Goal: Task Accomplishment & Management: Use online tool/utility

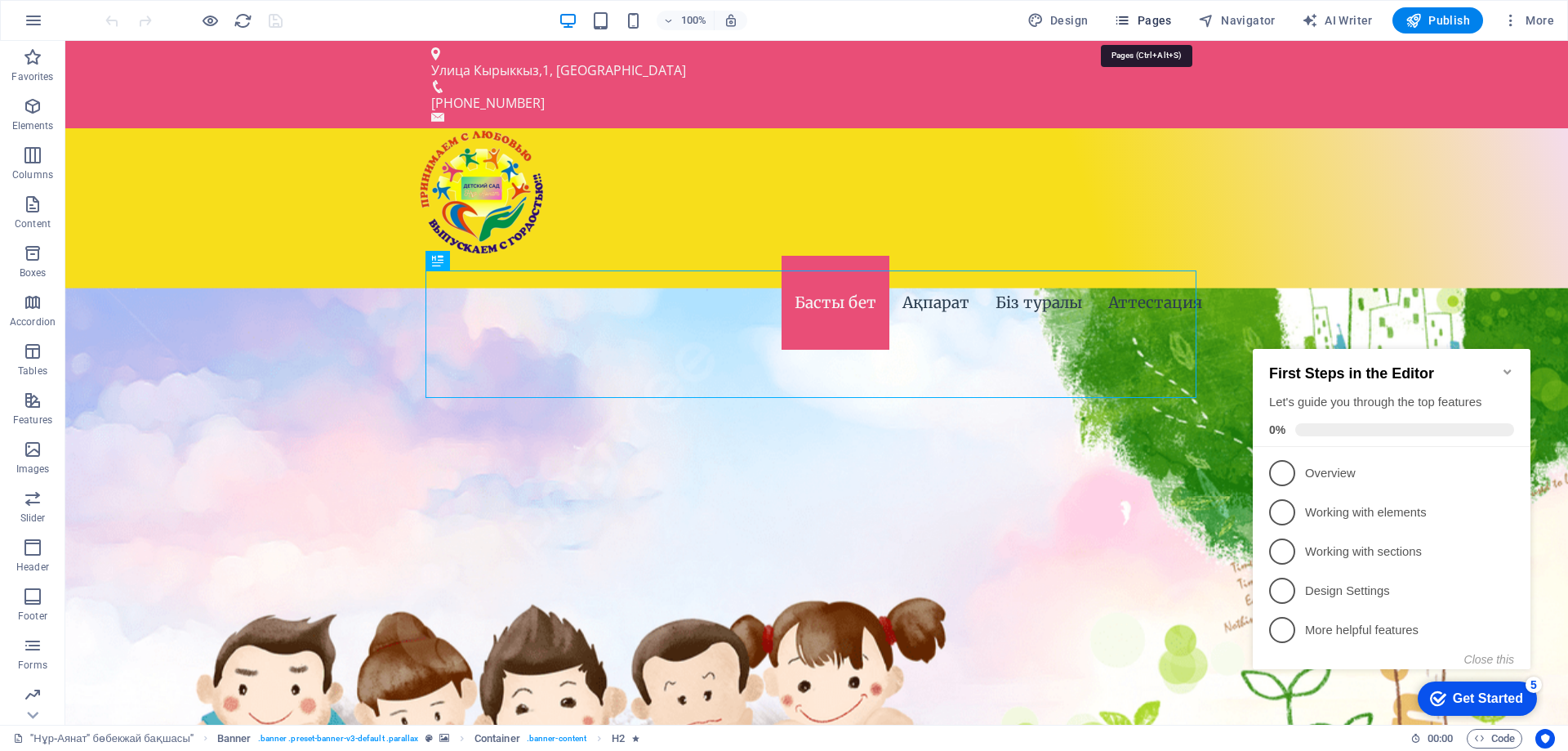
click at [1131, 22] on icon "button" at bounding box center [1122, 20] width 17 height 17
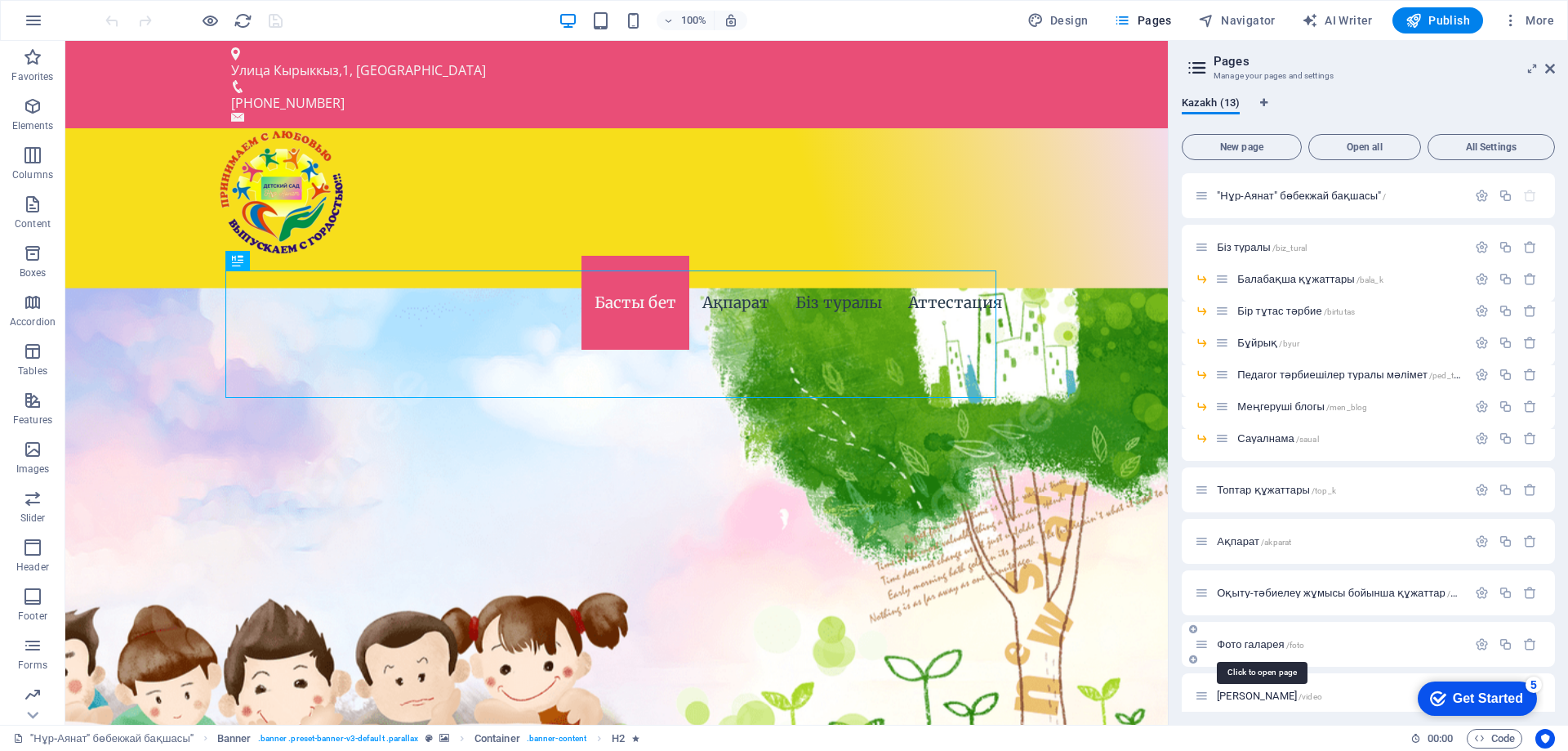
click at [1274, 641] on span "Фото галарея /foto" at bounding box center [1260, 644] width 87 height 12
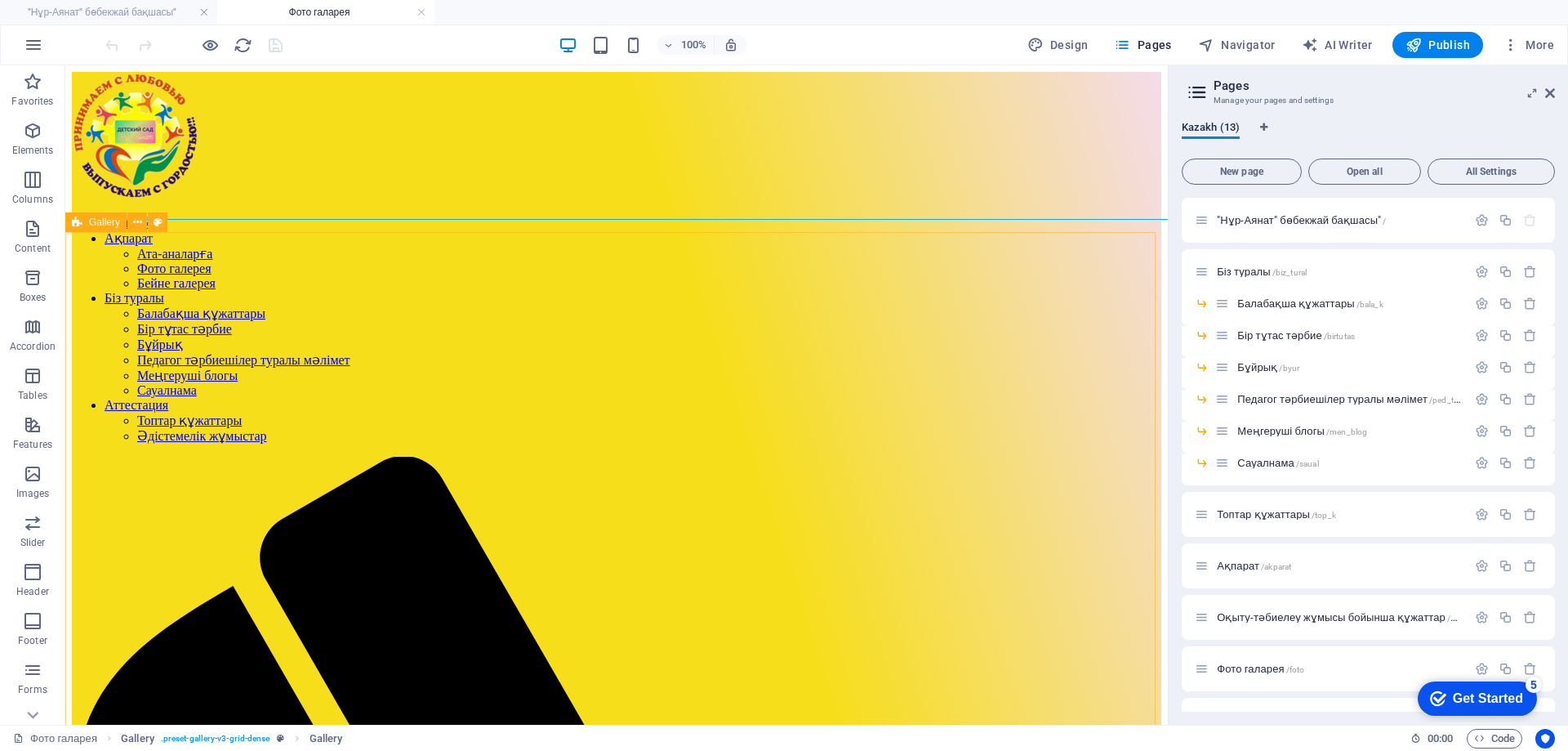
click at [78, 226] on icon at bounding box center [78, 222] width 11 height 19
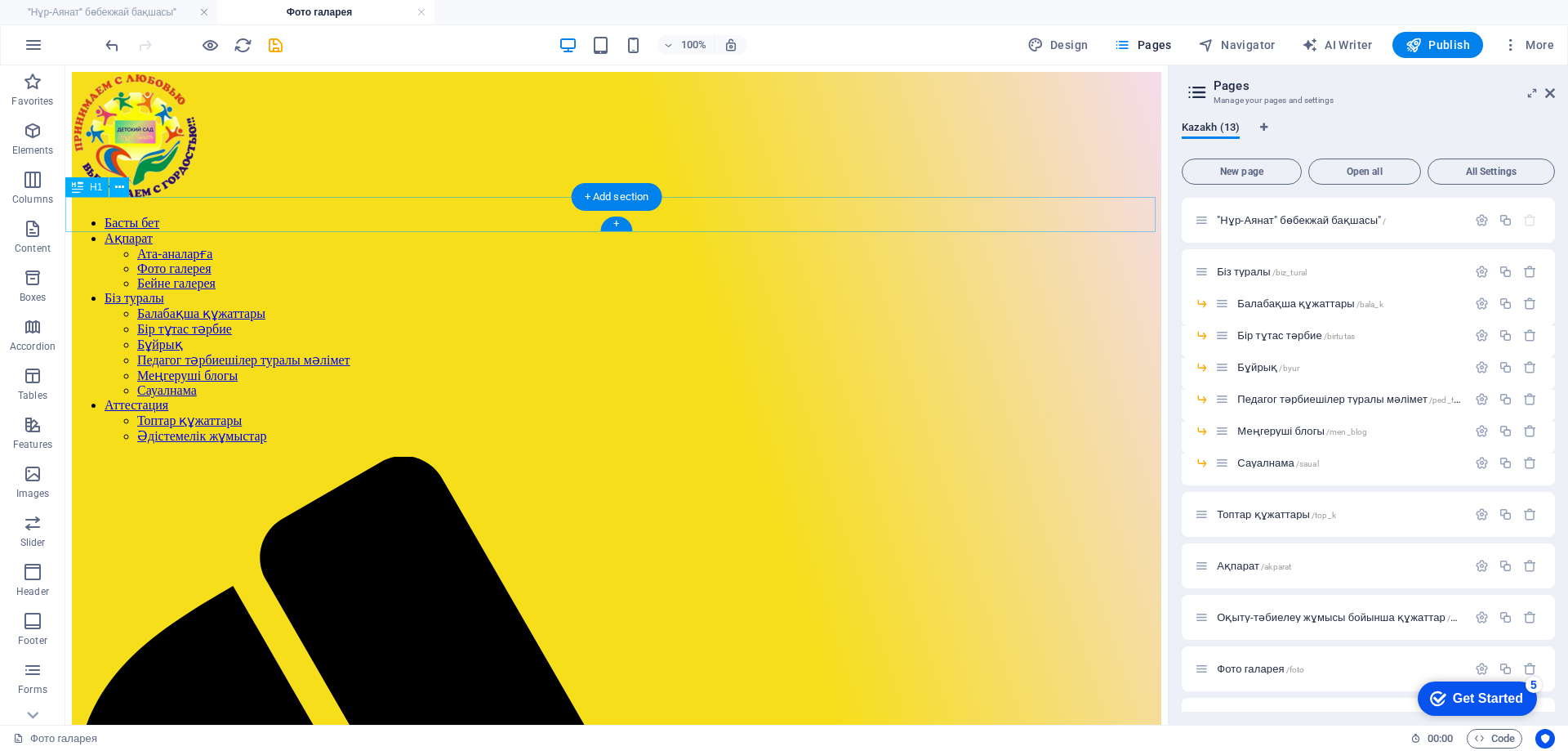
click at [1263, 676] on div "Фото галарея /foto" at bounding box center [1331, 668] width 272 height 19
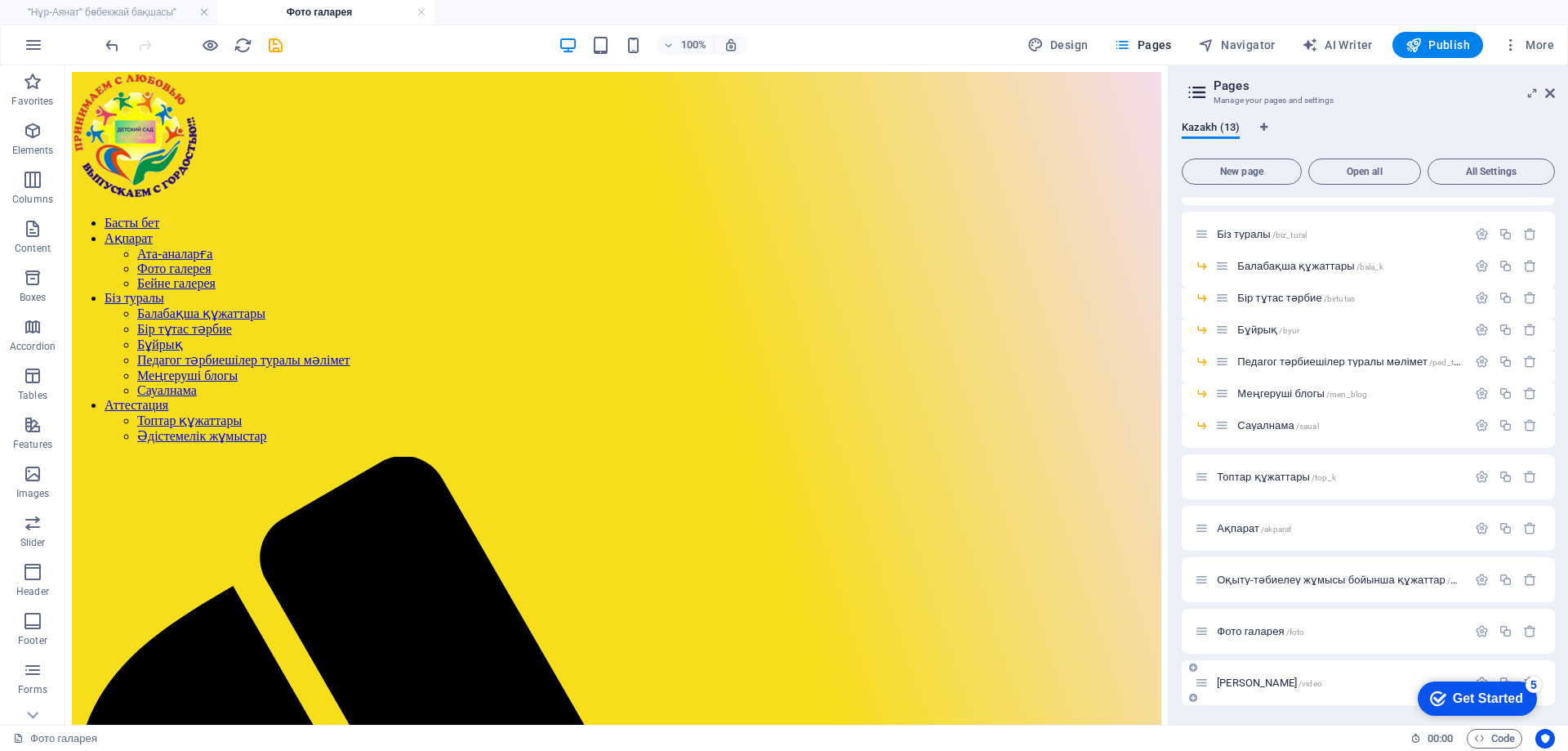
click at [1236, 679] on span "[PERSON_NAME] /video" at bounding box center [1270, 682] width 106 height 12
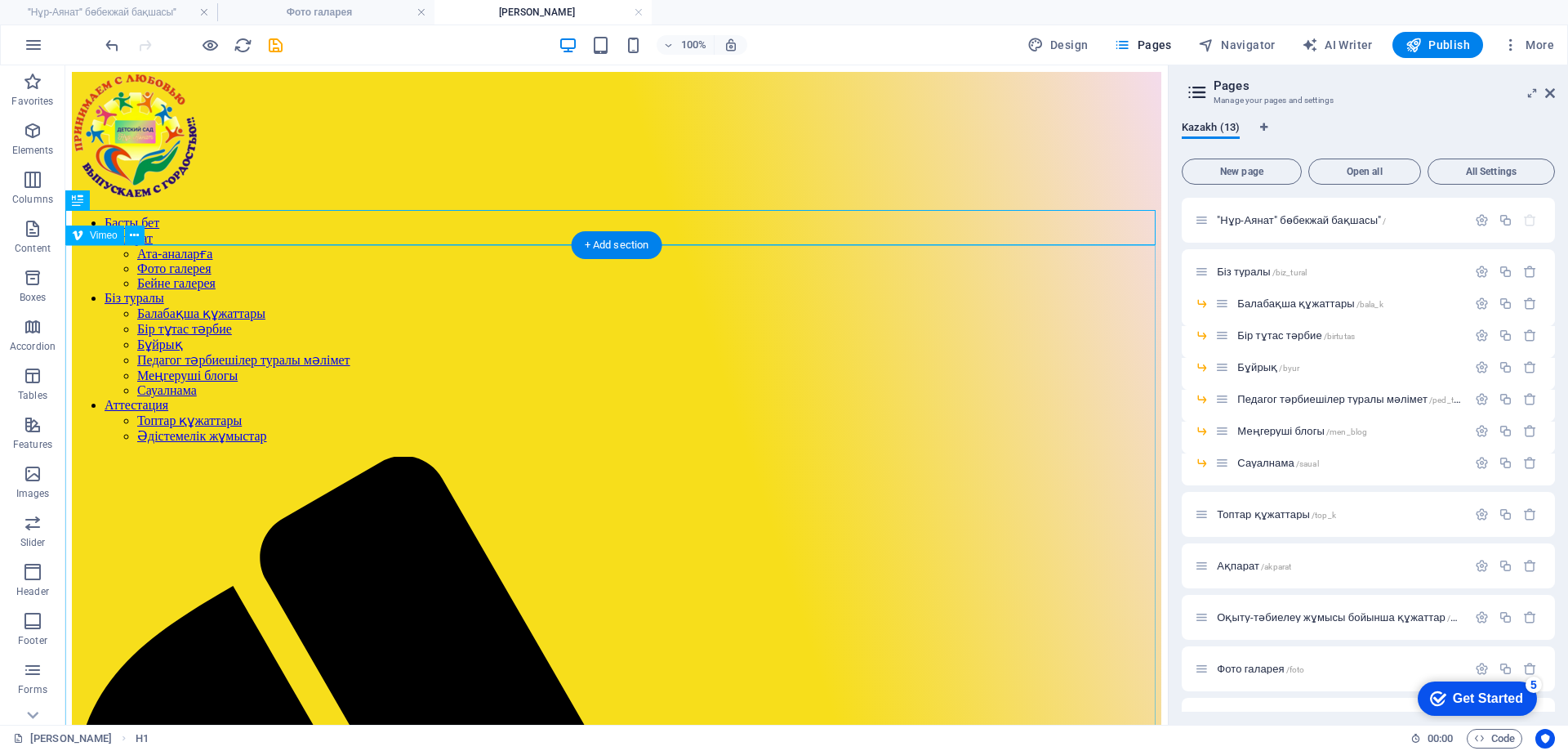
scroll to position [0, 0]
click at [98, 233] on span "Vimeo" at bounding box center [104, 234] width 28 height 10
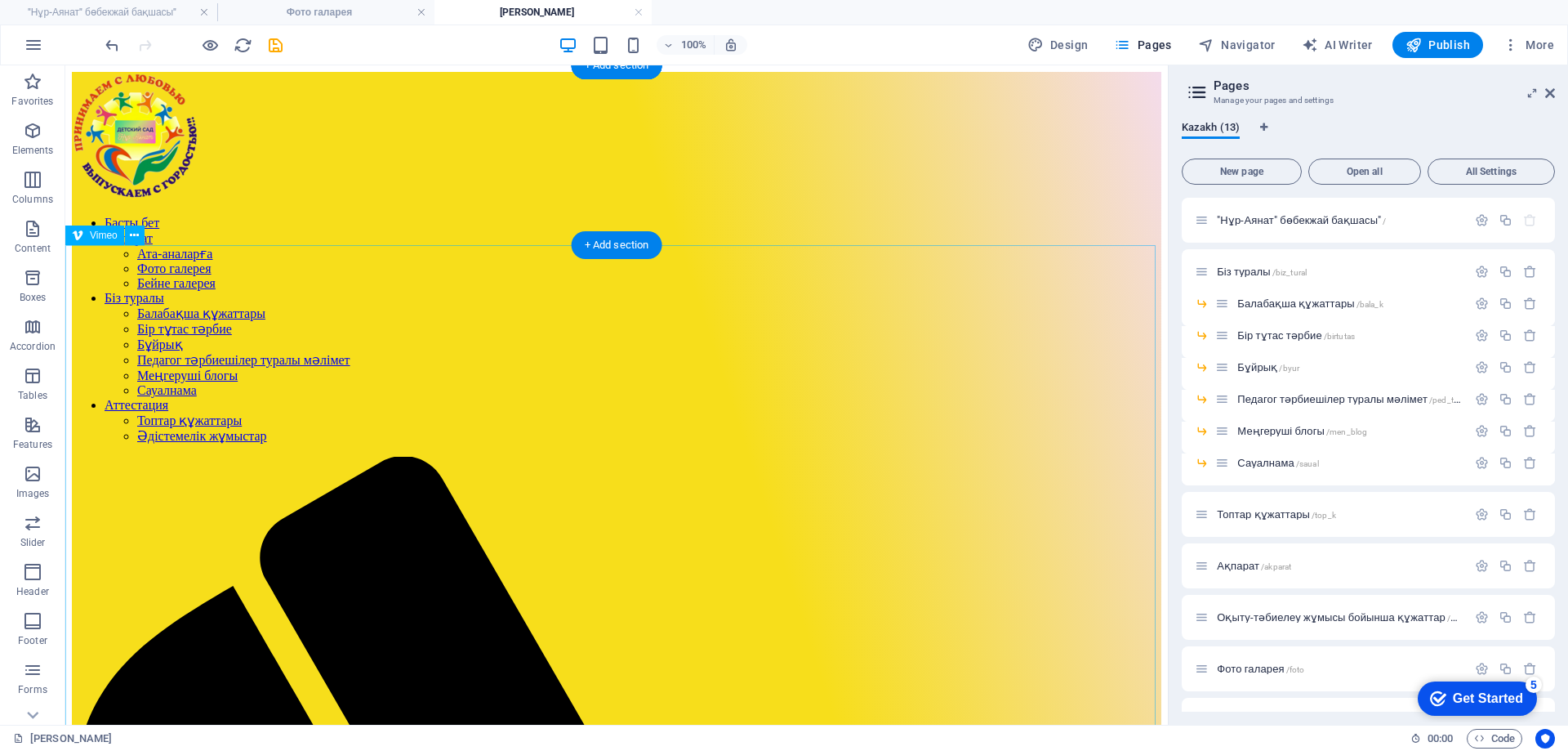
click at [108, 243] on div "Vimeo" at bounding box center [94, 235] width 59 height 19
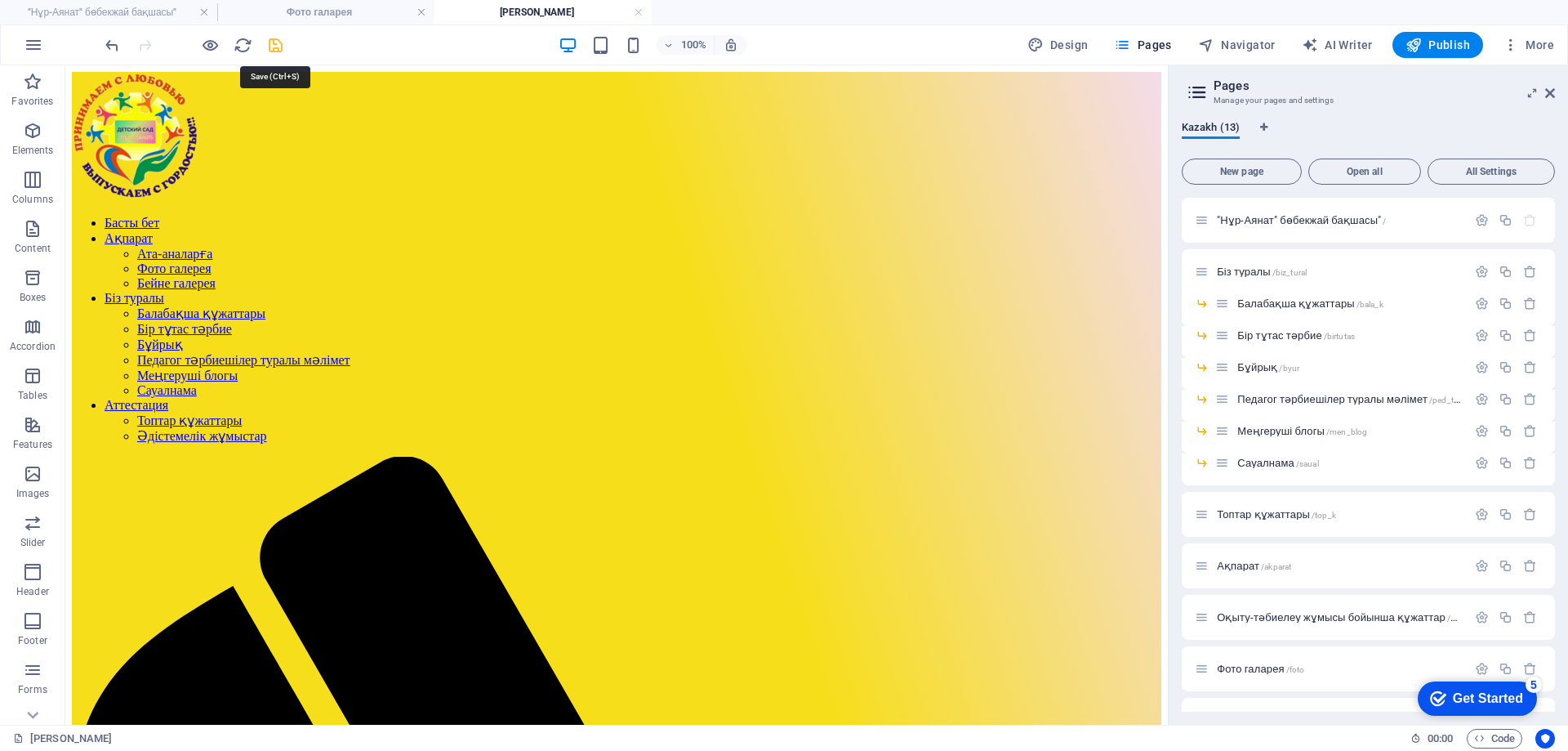
click at [279, 41] on icon "save" at bounding box center [275, 45] width 19 height 19
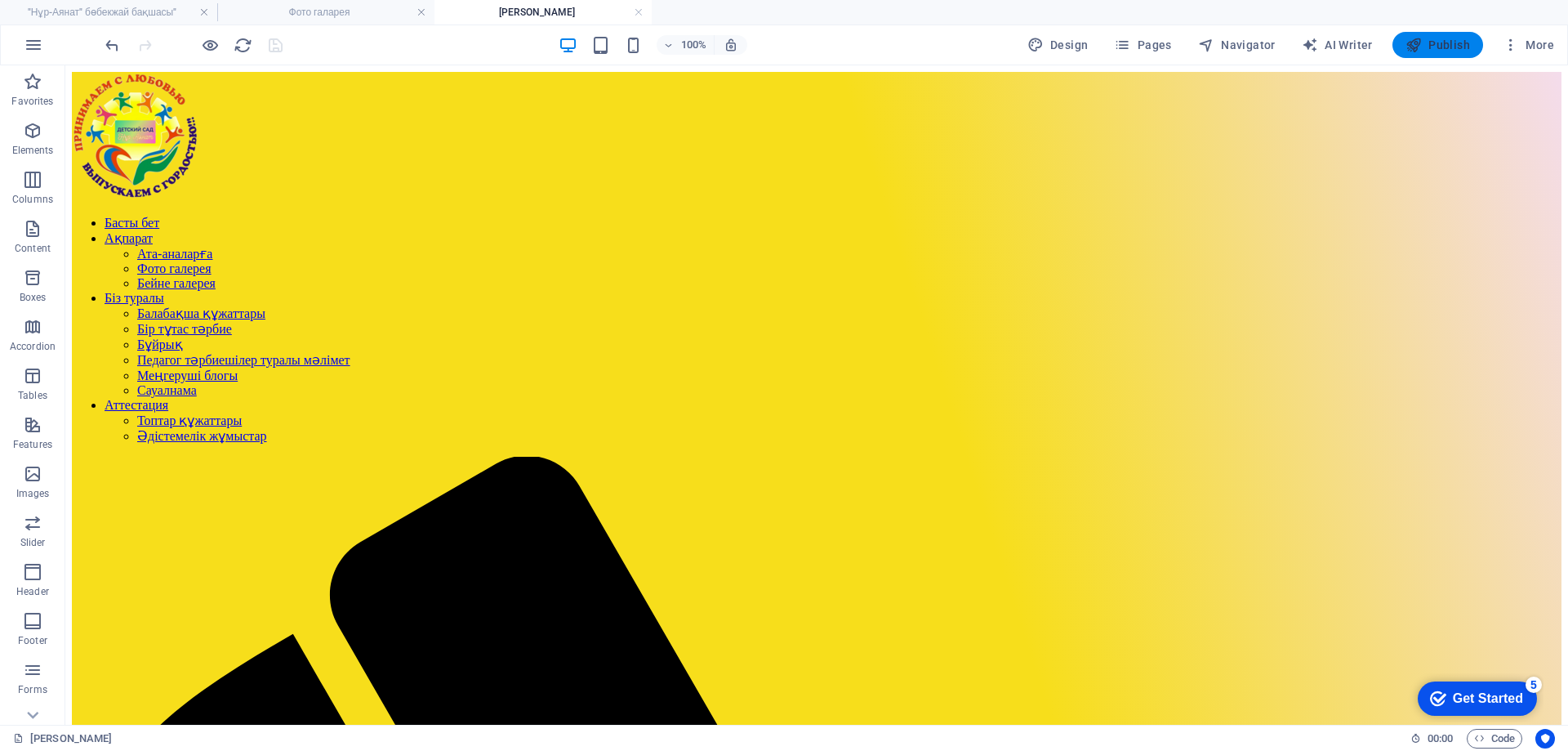
click at [1463, 38] on span "Publish" at bounding box center [1438, 45] width 64 height 17
